Goal: Task Accomplishment & Management: Use online tool/utility

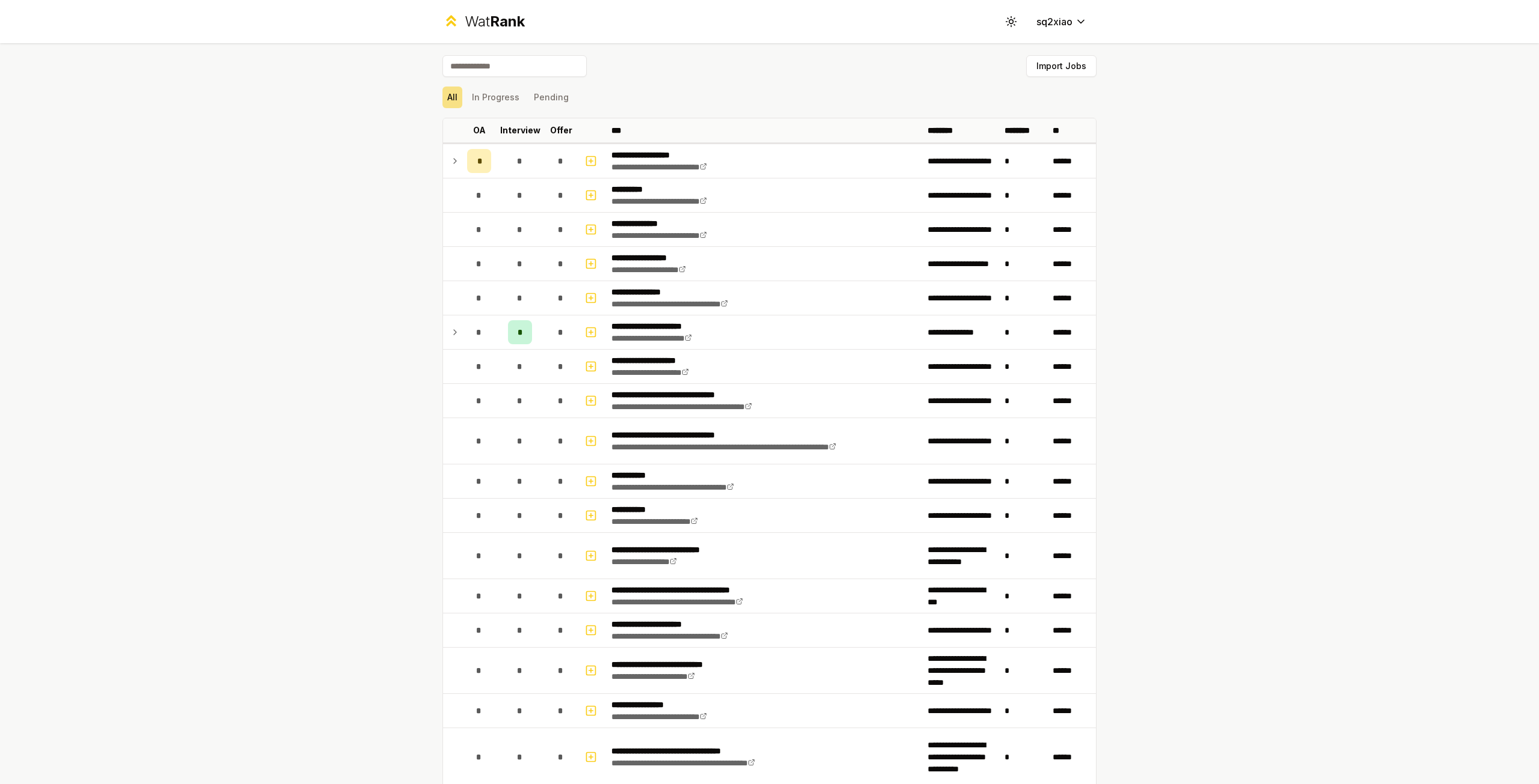
click at [467, 26] on div "Wat Rank" at bounding box center [495, 22] width 60 height 19
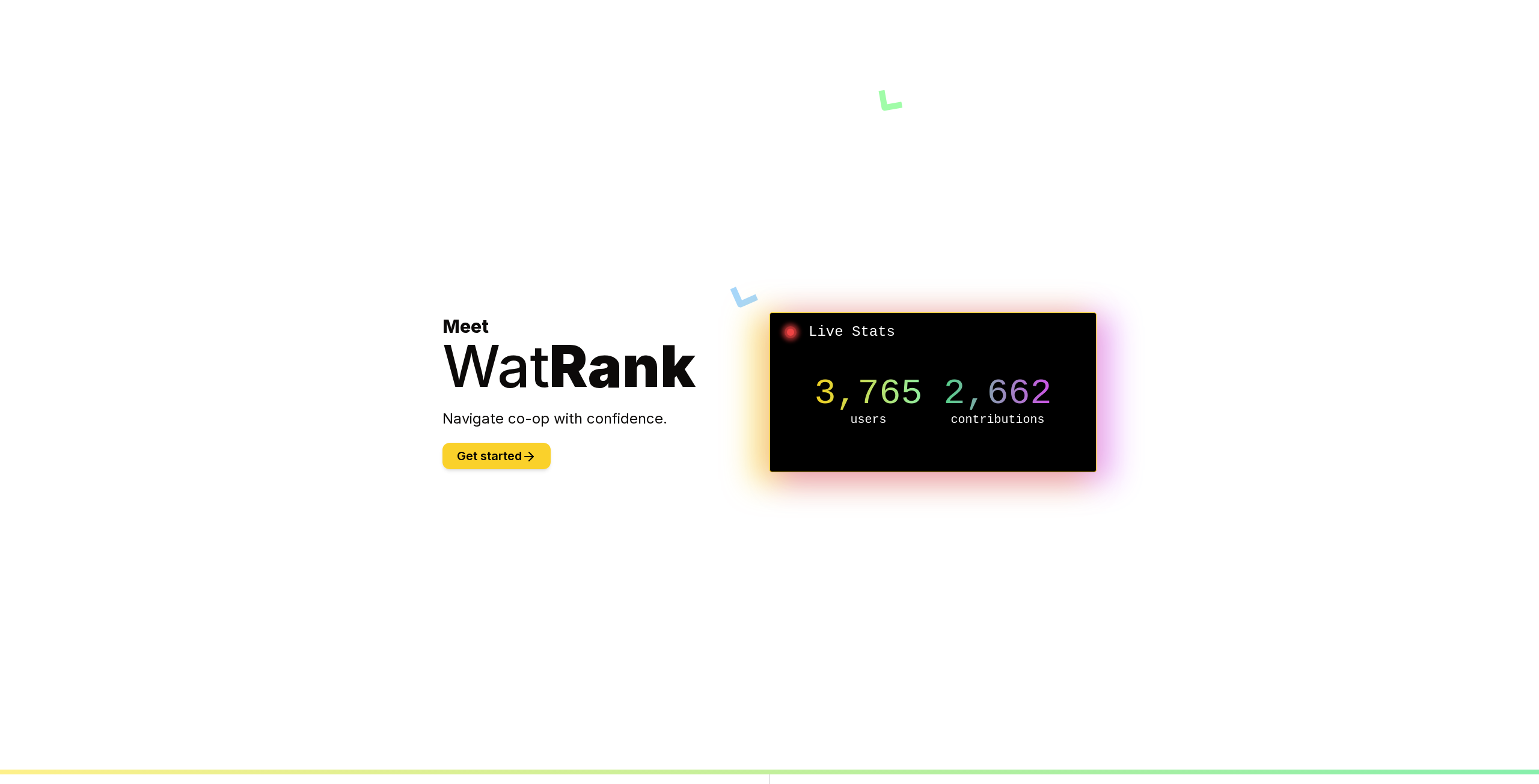
click at [497, 450] on button "Get started" at bounding box center [496, 456] width 109 height 27
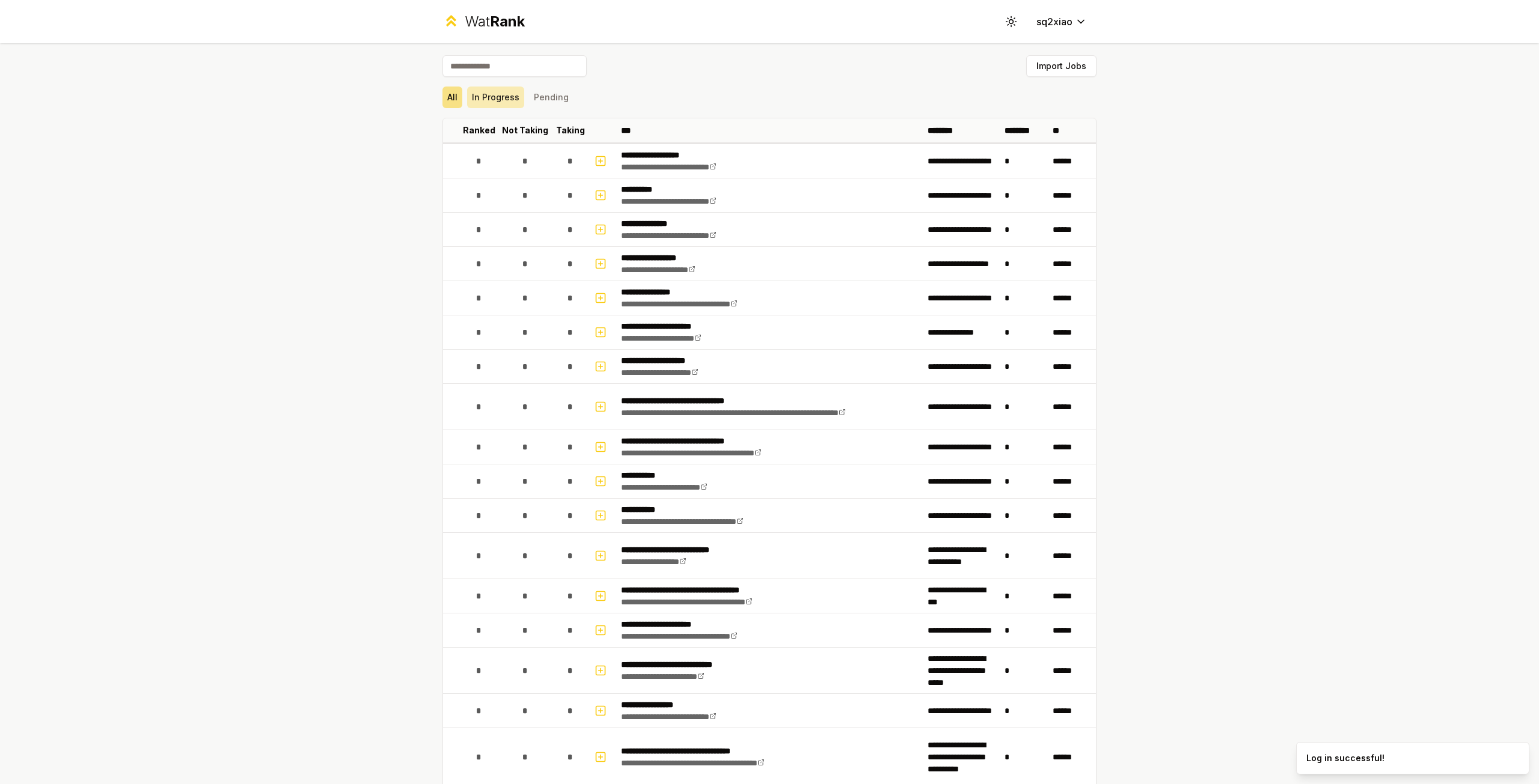
click at [491, 105] on button "In Progress" at bounding box center [496, 97] width 57 height 22
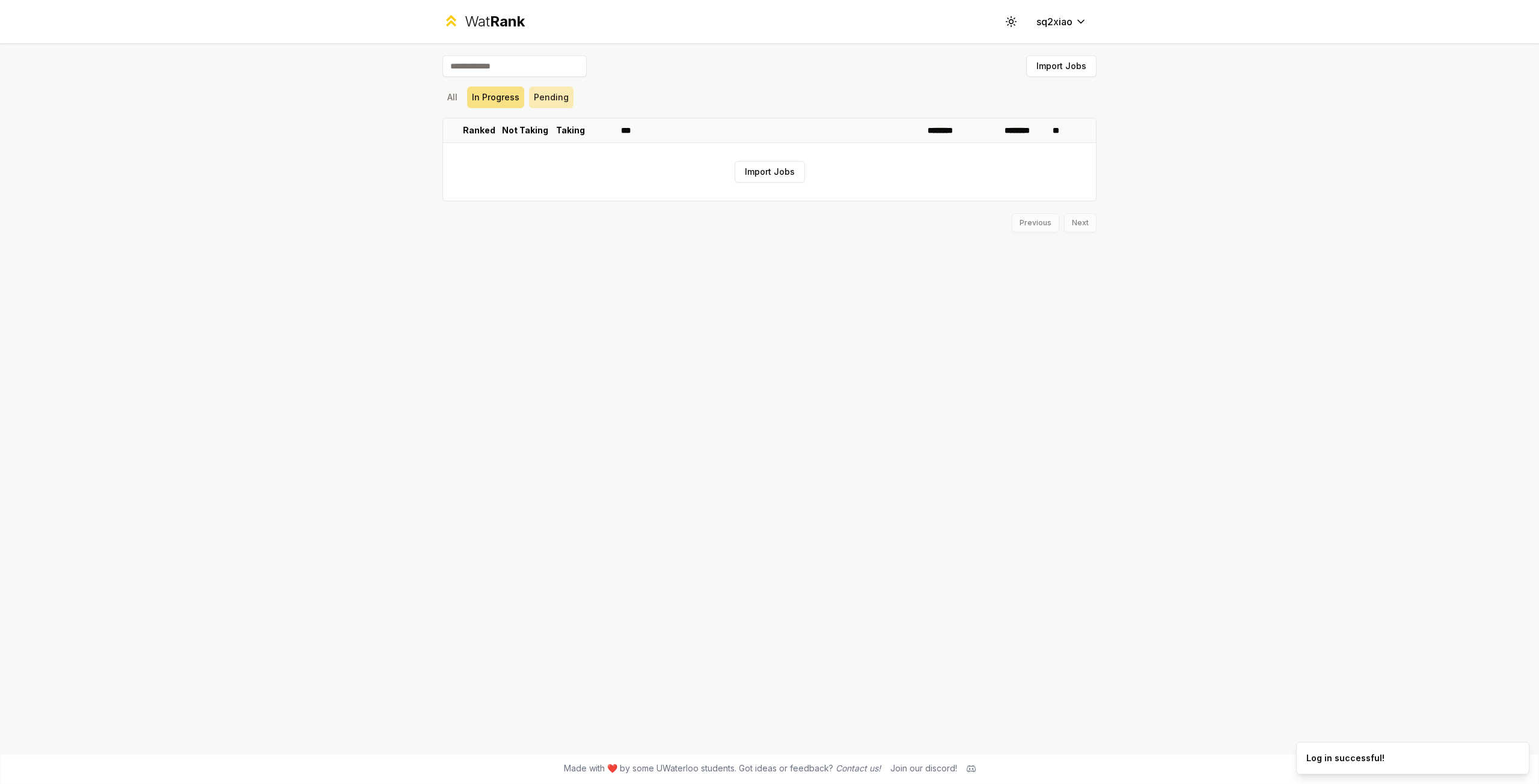
click at [552, 95] on button "Pending" at bounding box center [551, 97] width 45 height 22
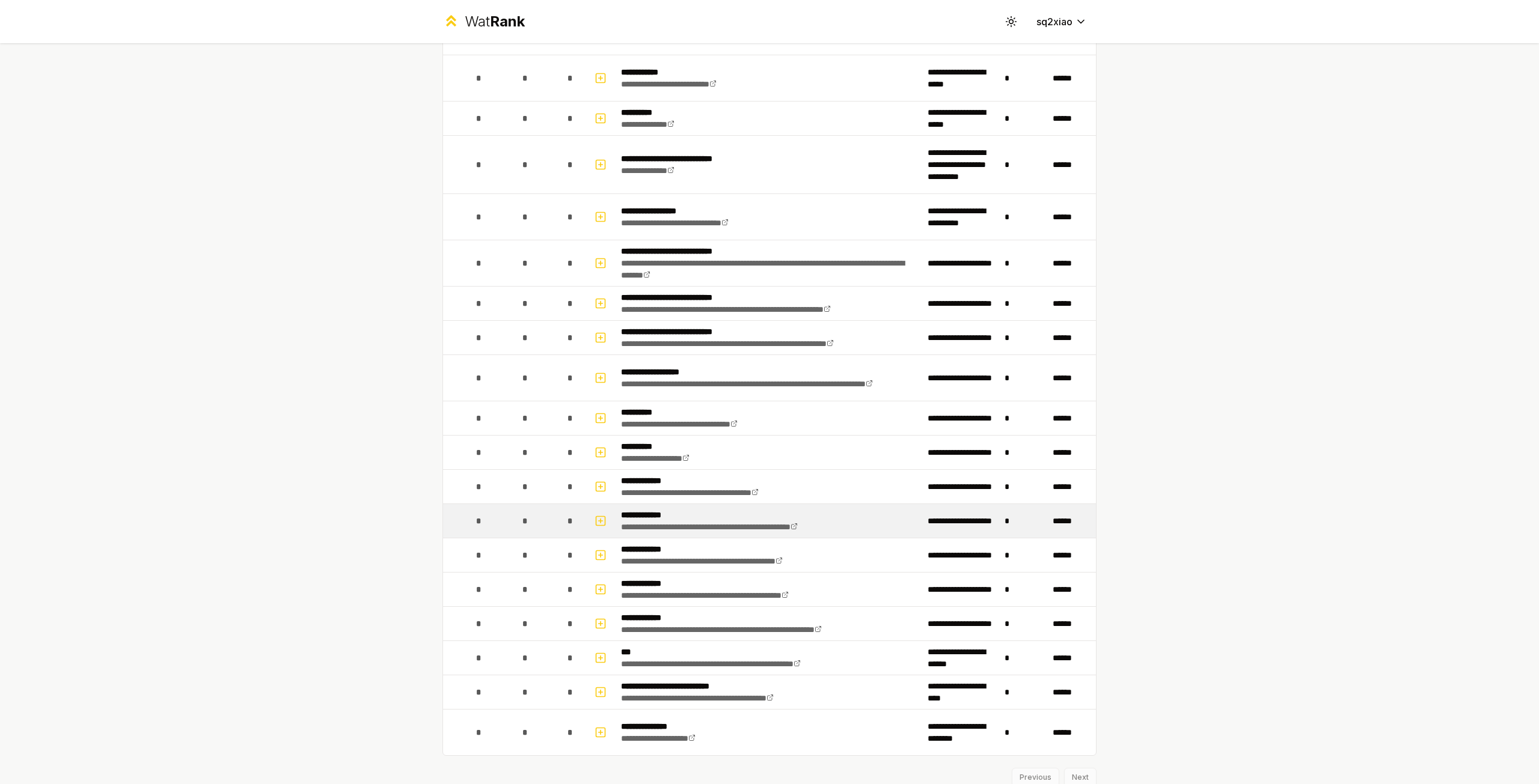
scroll to position [985, 0]
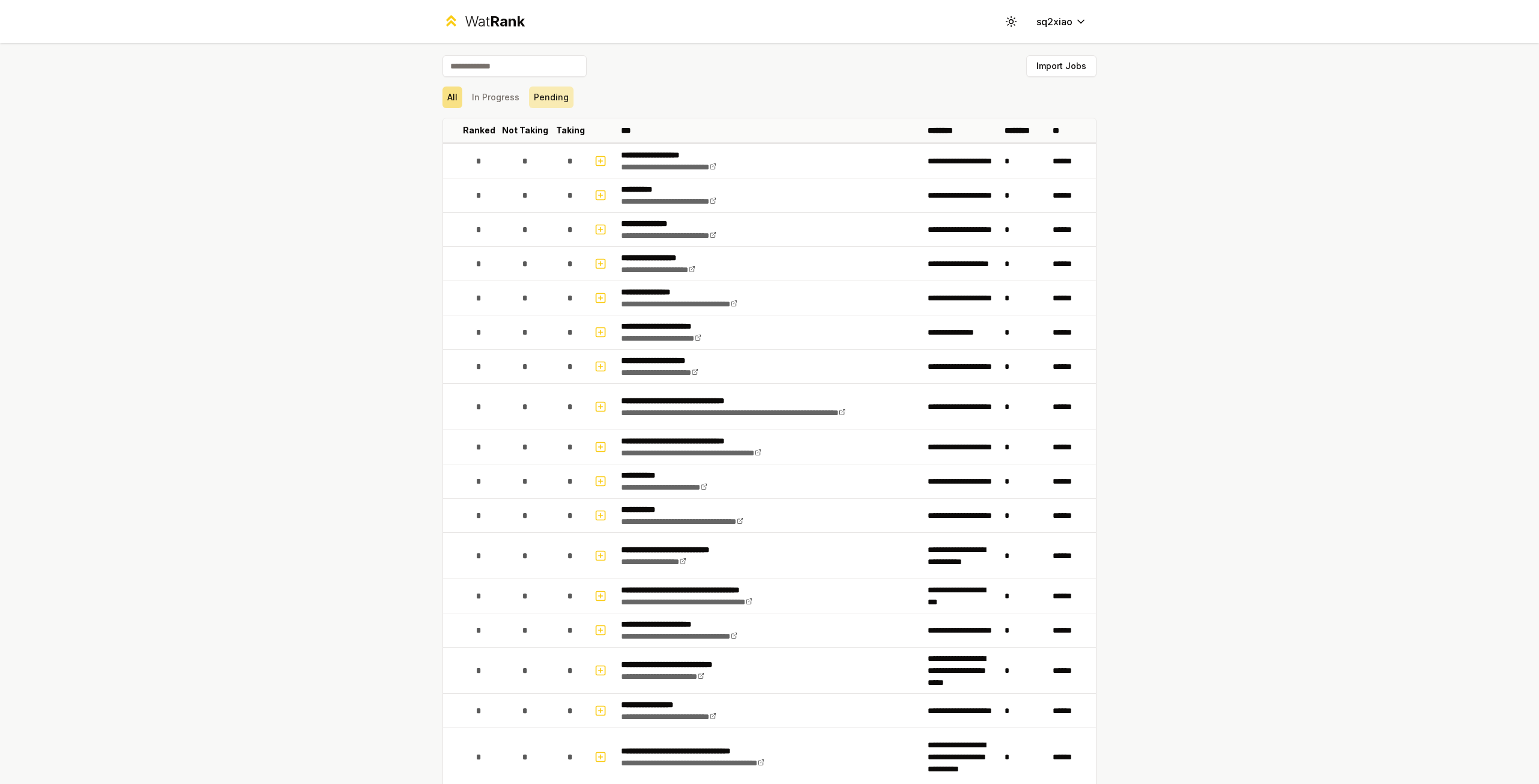
click at [555, 89] on button "Pending" at bounding box center [551, 97] width 45 height 22
click at [456, 89] on button "All" at bounding box center [452, 97] width 20 height 22
click at [1128, 85] on div "**********" at bounding box center [769, 392] width 1539 height 784
drag, startPoint x: 1128, startPoint y: 85, endPoint x: 1119, endPoint y: 89, distance: 9.8
click at [1127, 85] on div "**********" at bounding box center [769, 392] width 1539 height 784
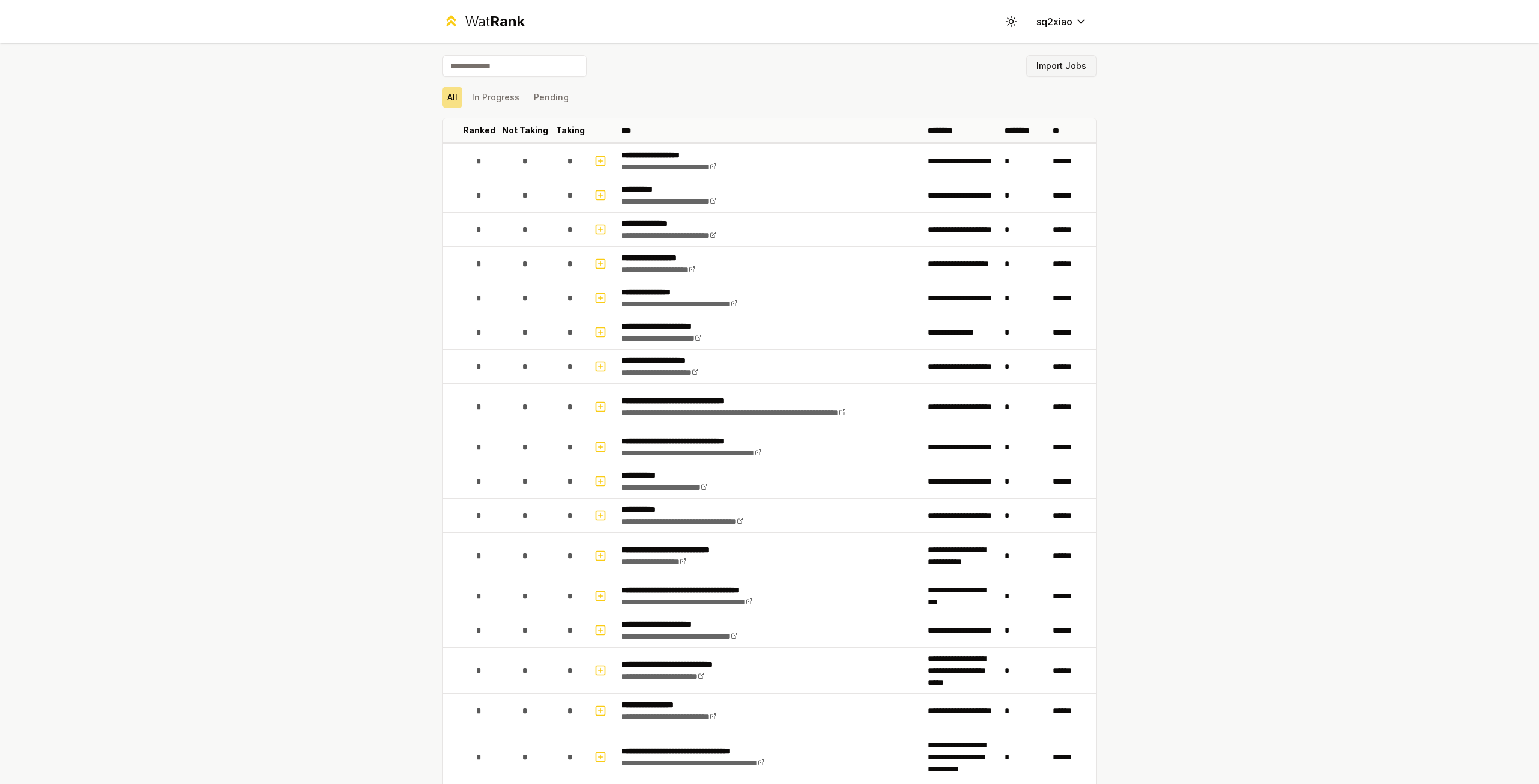
click at [1076, 58] on button "Import Jobs" at bounding box center [1062, 66] width 71 height 22
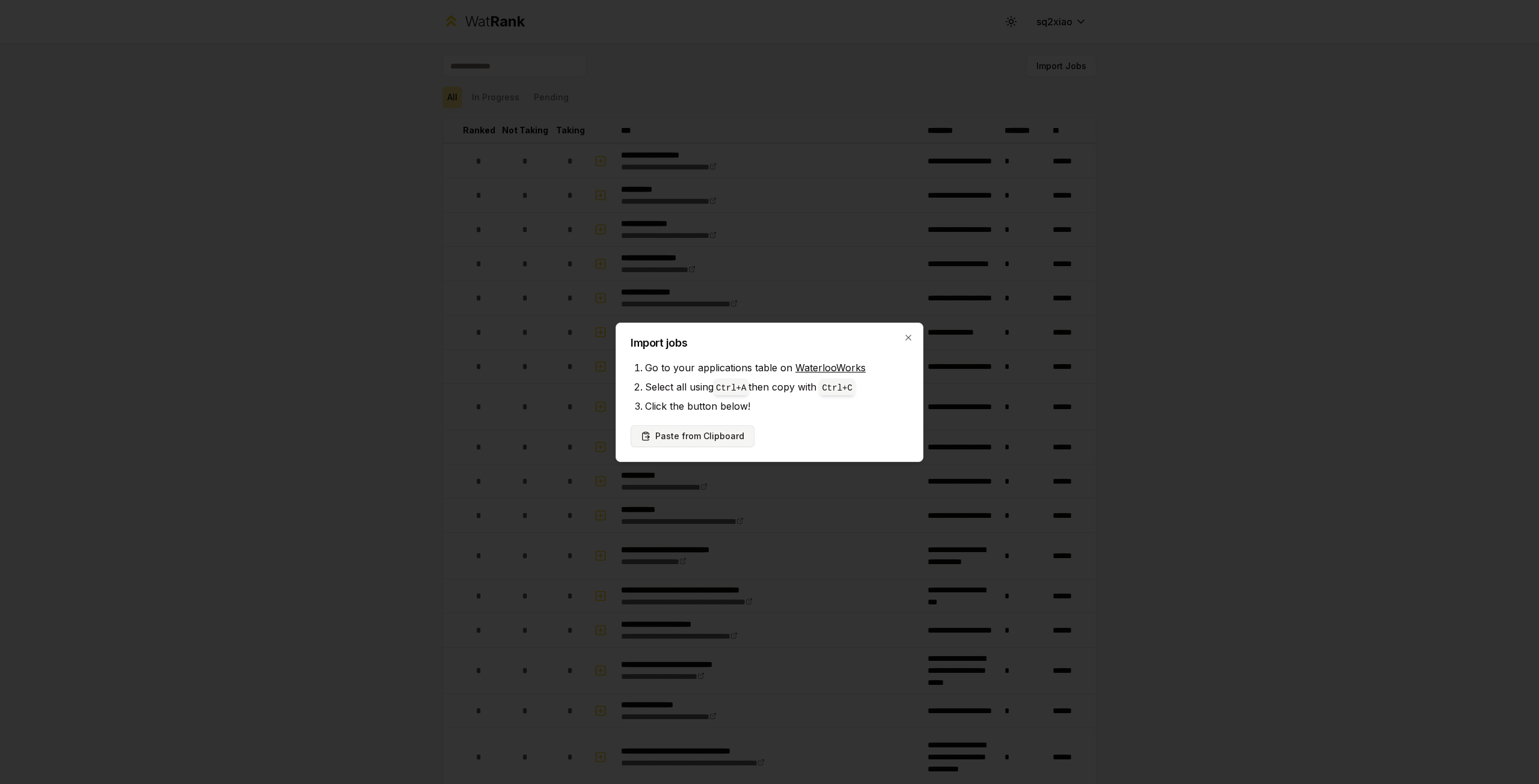
click at [678, 429] on button "Paste from Clipboard" at bounding box center [693, 436] width 124 height 22
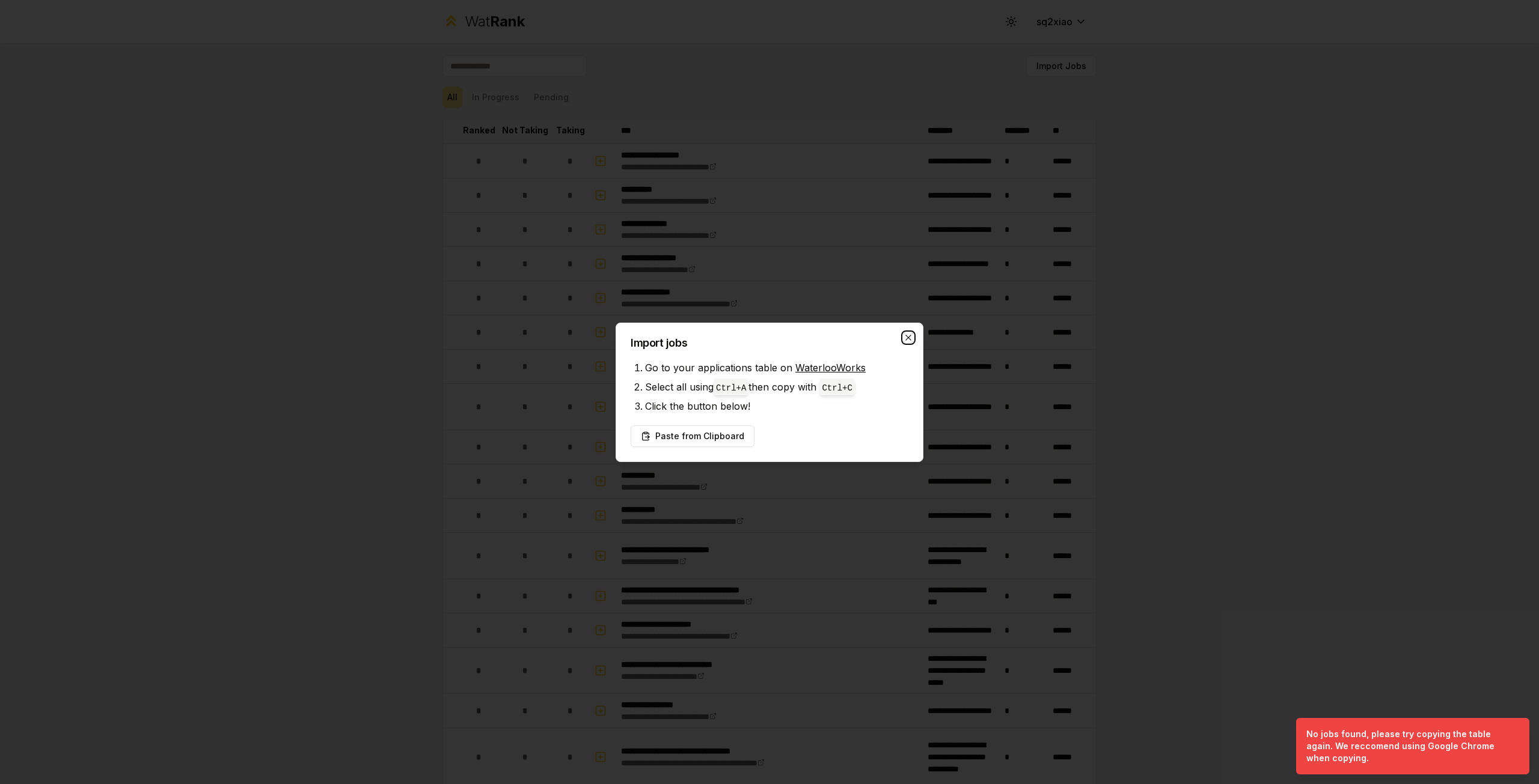
click at [906, 338] on icon "button" at bounding box center [908, 338] width 10 height 10
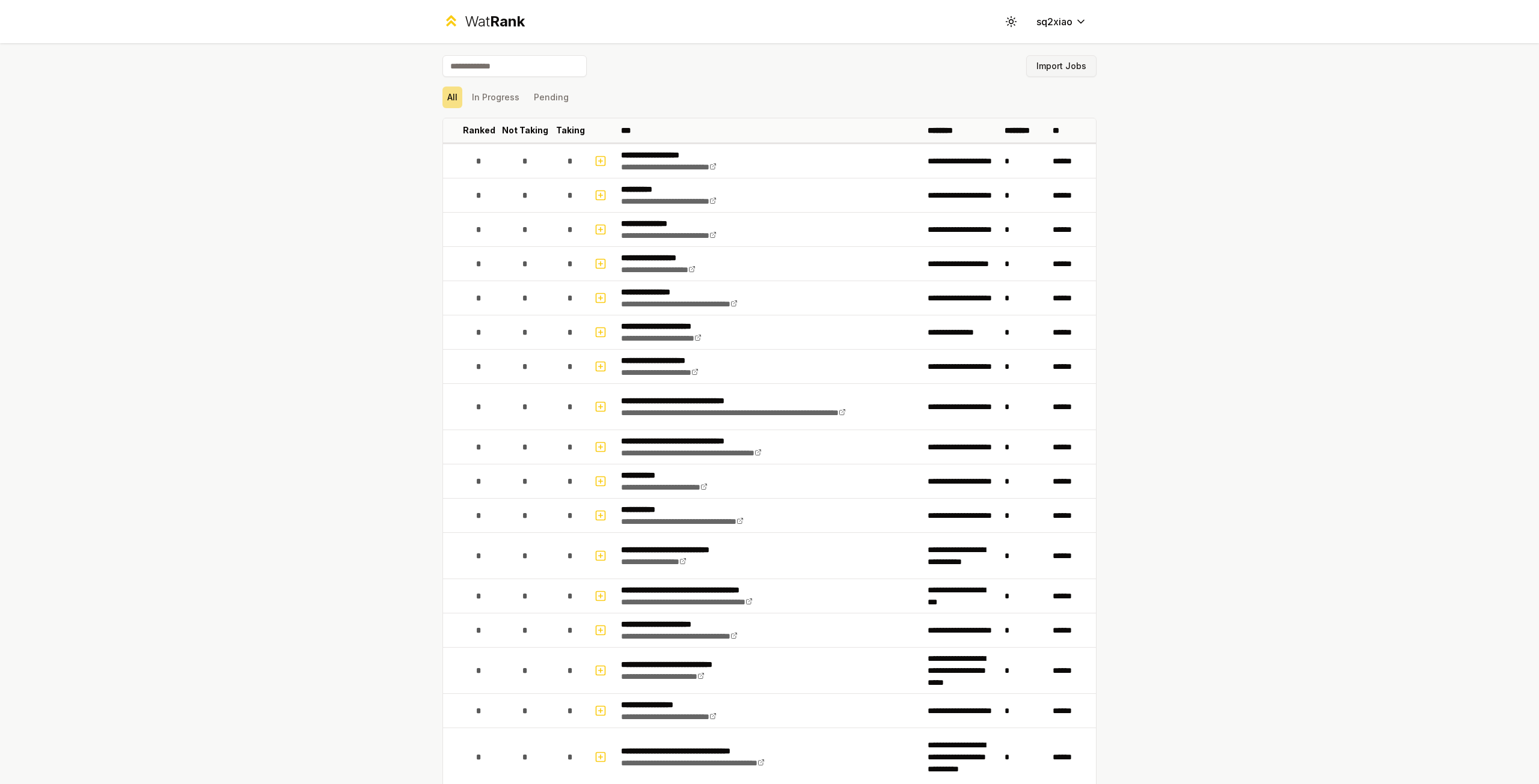
click at [1071, 68] on button "Import Jobs" at bounding box center [1062, 66] width 71 height 22
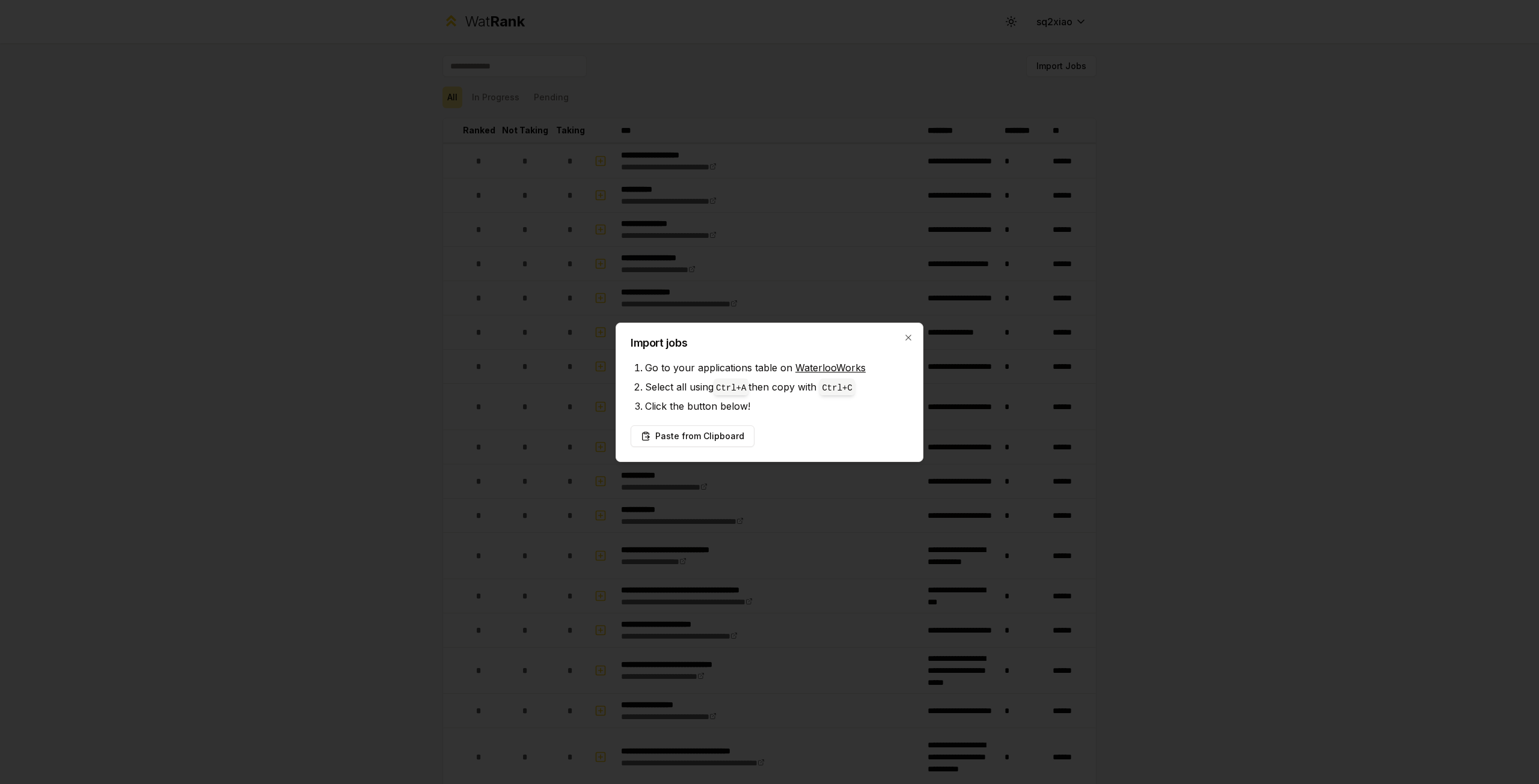
click at [709, 423] on div "Import jobs Go to your applications table on WaterlooWorks Select all using Ctr…" at bounding box center [769, 392] width 308 height 139
click at [709, 428] on button "Paste from Clipboard" at bounding box center [693, 436] width 124 height 22
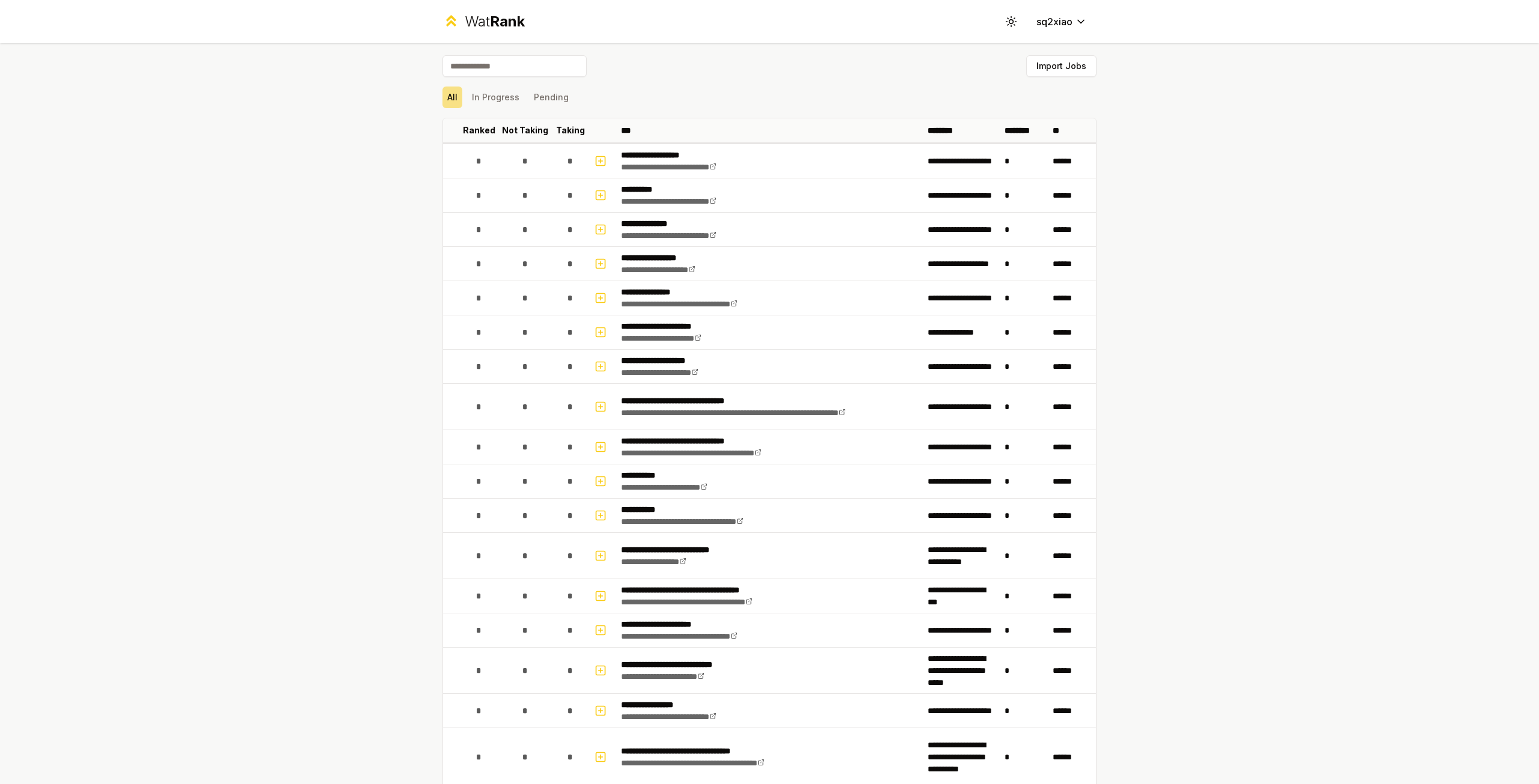
click at [492, 86] on div "All In Progress Pending" at bounding box center [769, 97] width 654 height 31
click at [502, 90] on button "In Progress" at bounding box center [496, 97] width 57 height 22
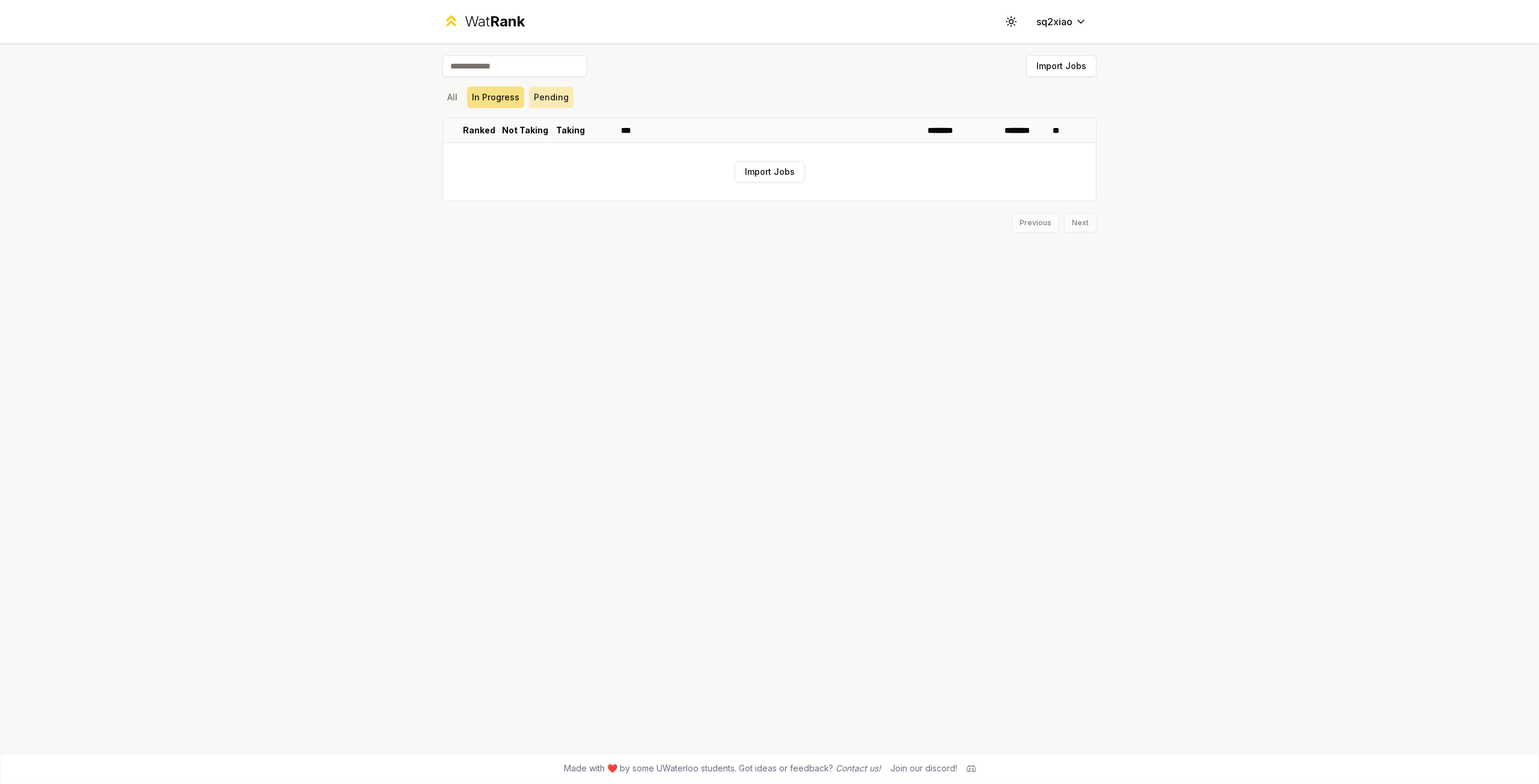
click at [544, 97] on button "Pending" at bounding box center [551, 97] width 45 height 22
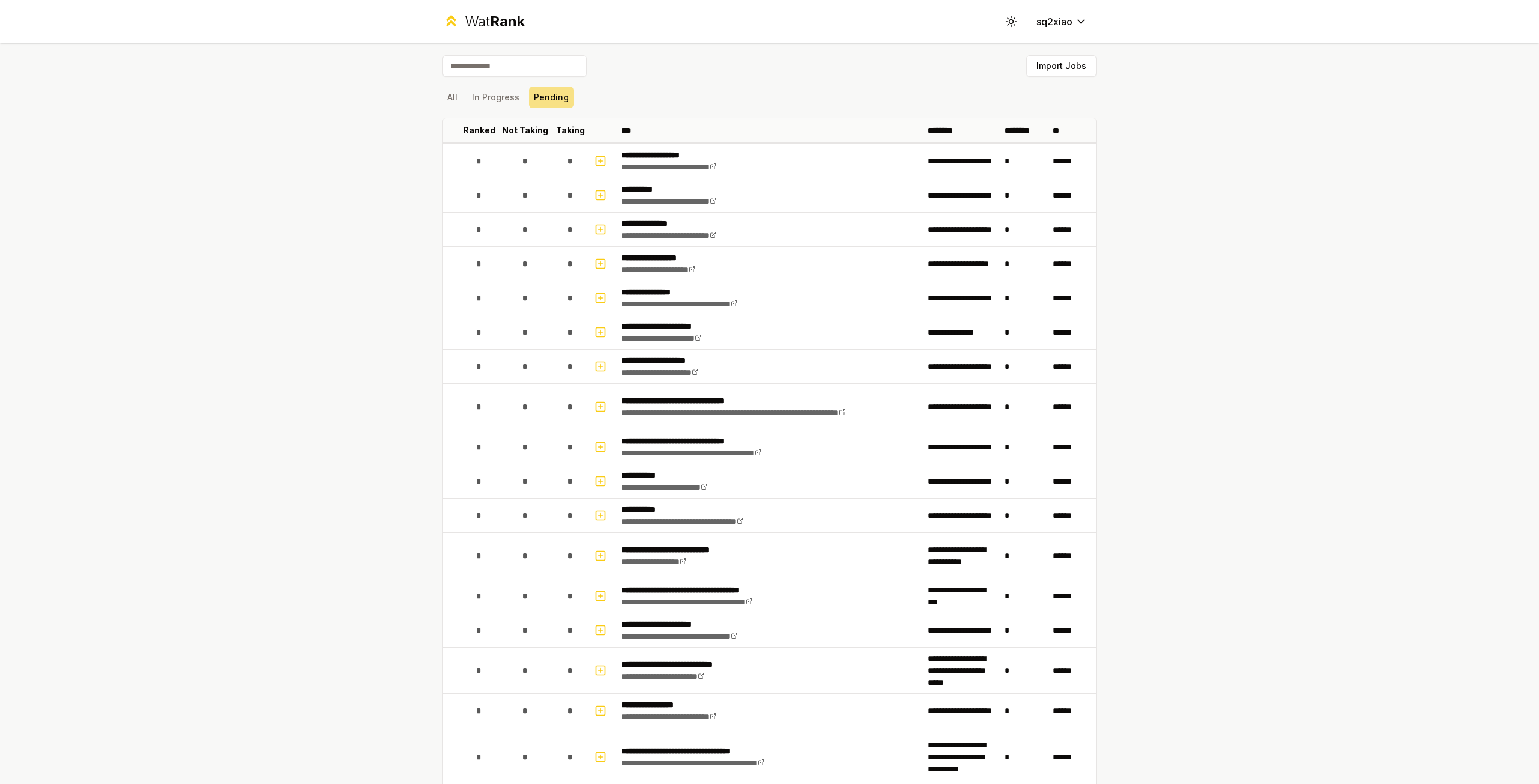
click at [507, 33] on div "Wat Rank Toggle theme sq2xiao" at bounding box center [769, 21] width 693 height 43
click at [511, 22] on span "Rank" at bounding box center [507, 21] width 35 height 17
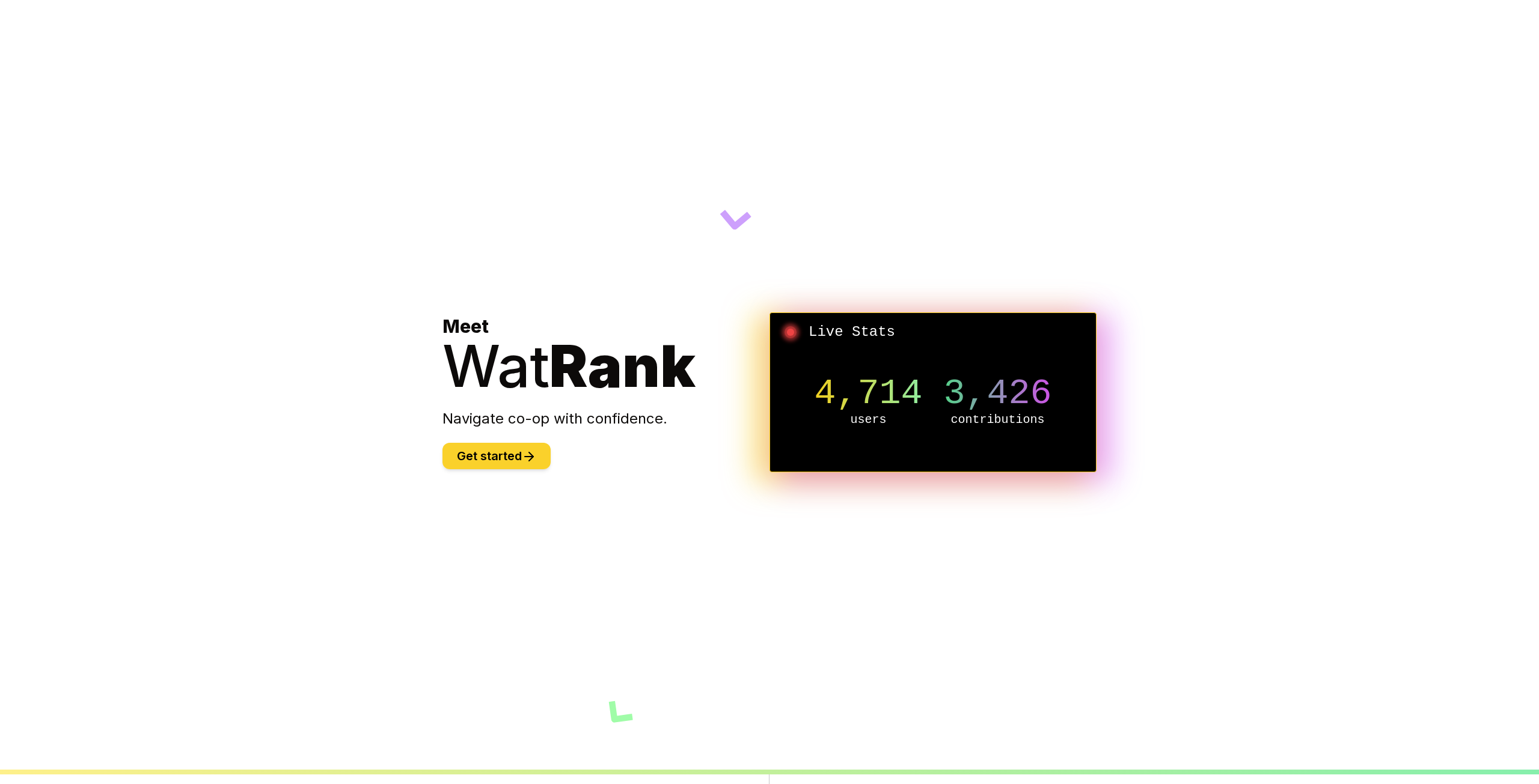
click at [518, 461] on button "Get started" at bounding box center [496, 456] width 109 height 27
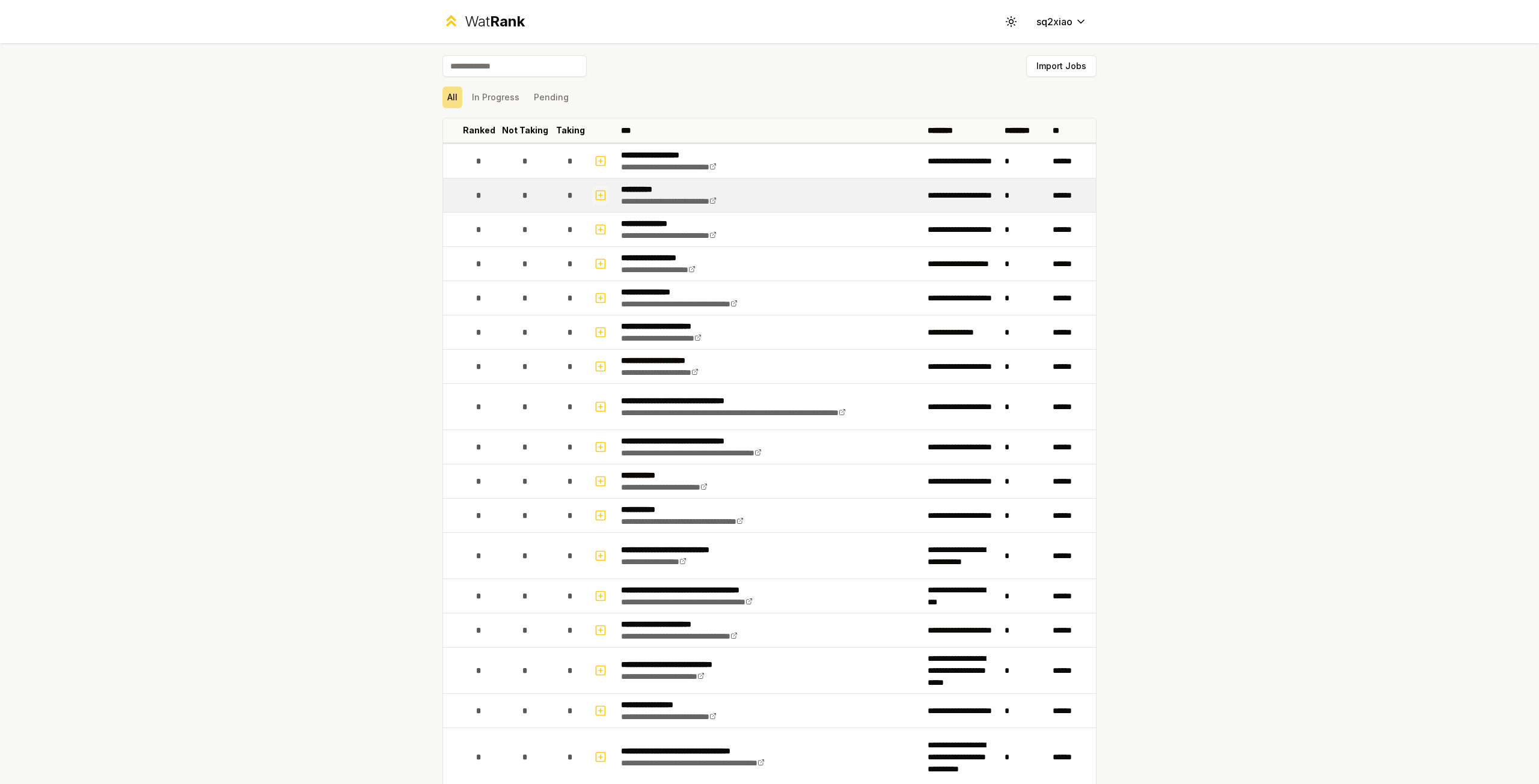
click at [596, 194] on icon "button" at bounding box center [600, 194] width 12 height 14
select select
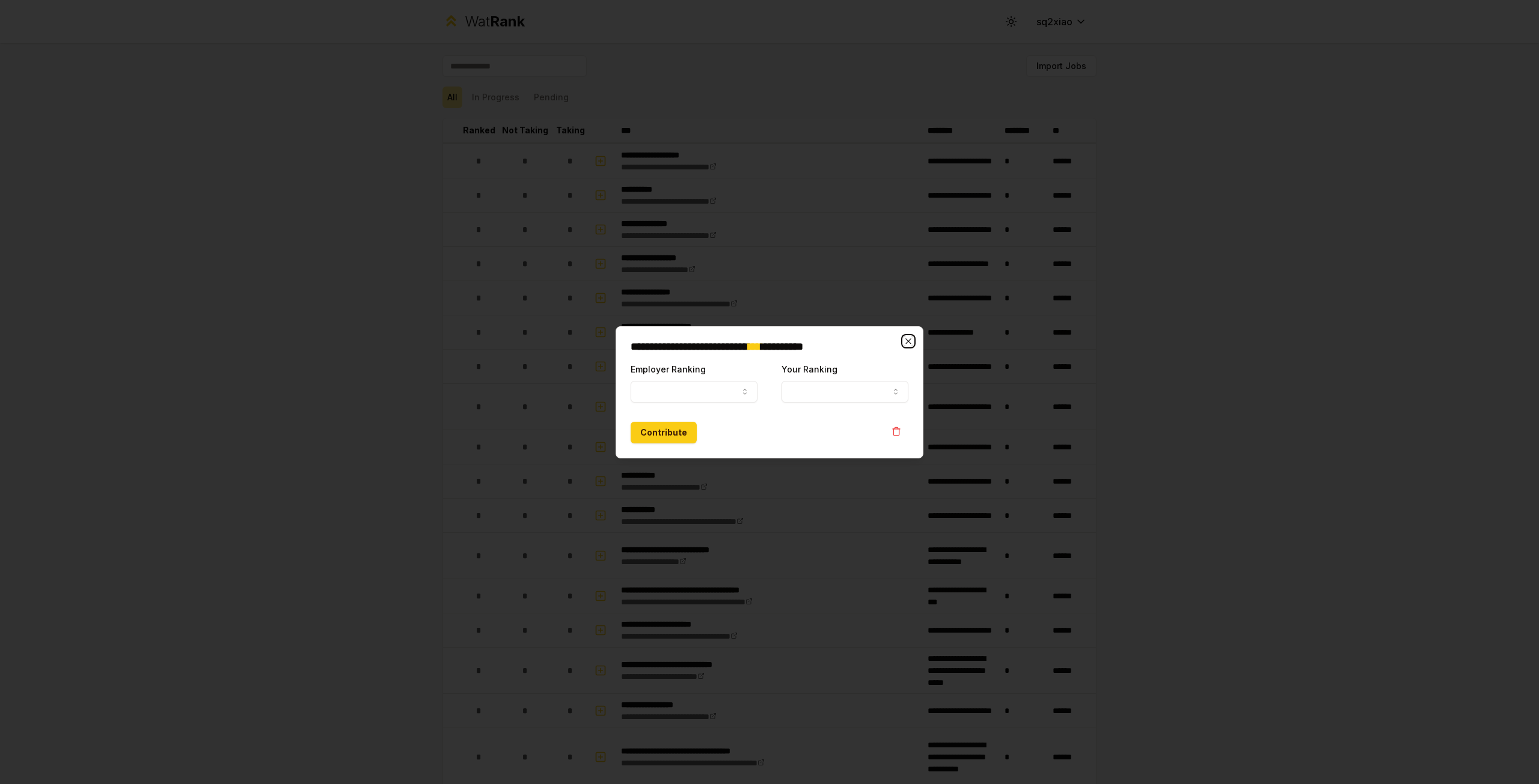
click at [908, 342] on icon "button" at bounding box center [908, 341] width 10 height 10
